Goal: Check status: Check status

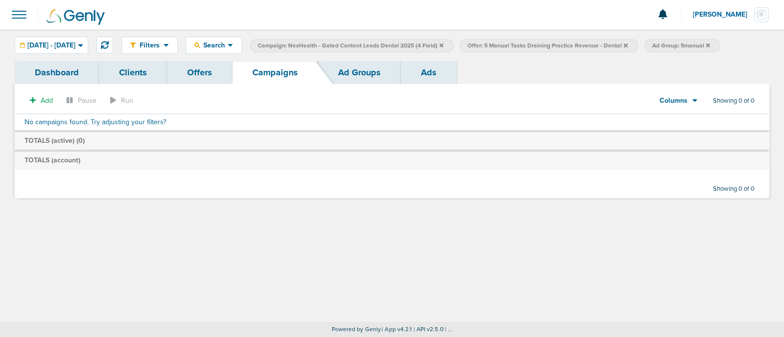
click at [443, 43] on icon at bounding box center [441, 46] width 4 height 6
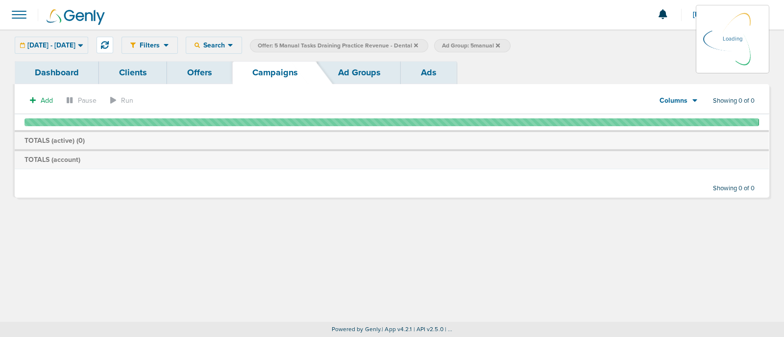
click at [418, 44] on icon at bounding box center [416, 45] width 4 height 4
click at [418, 45] on icon at bounding box center [416, 46] width 4 height 6
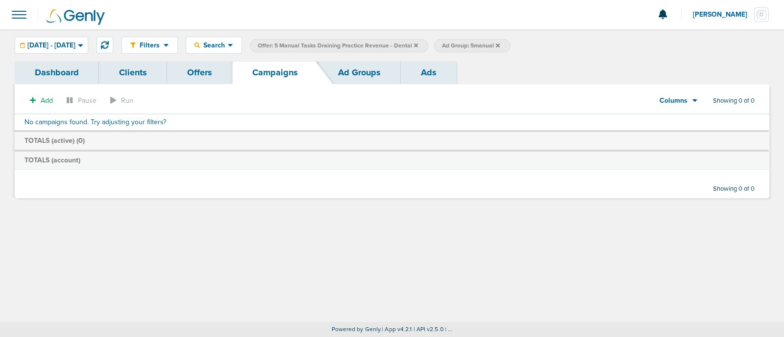
click at [418, 43] on icon at bounding box center [416, 45] width 4 height 4
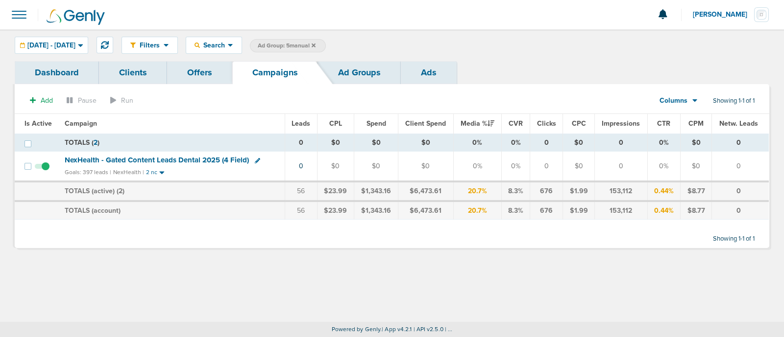
click at [315, 43] on icon at bounding box center [313, 46] width 4 height 6
